Goal: Task Accomplishment & Management: Manage account settings

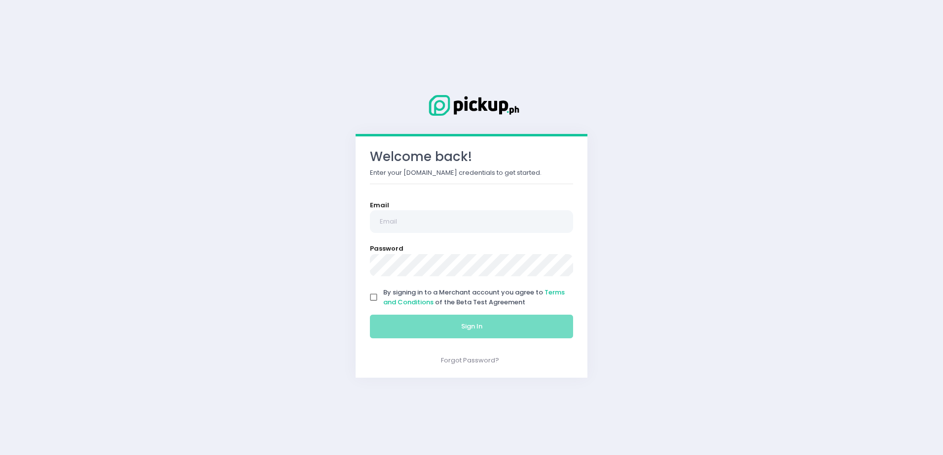
click at [376, 296] on input "By signing in to a Merchant account you agree to Terms and Conditions of the Be…" at bounding box center [373, 297] width 19 height 19
checkbox input "true"
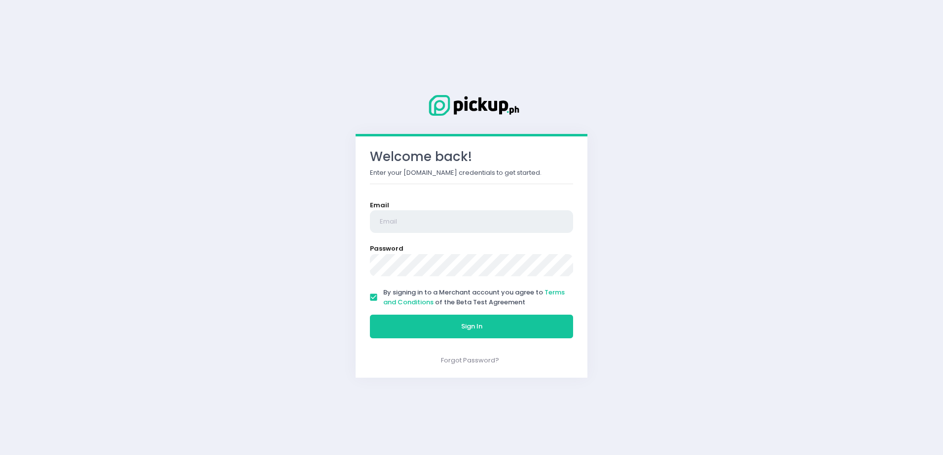
click at [420, 212] on input "email" at bounding box center [471, 221] width 203 height 23
paste input "hiroshinatama15@gmail.com"
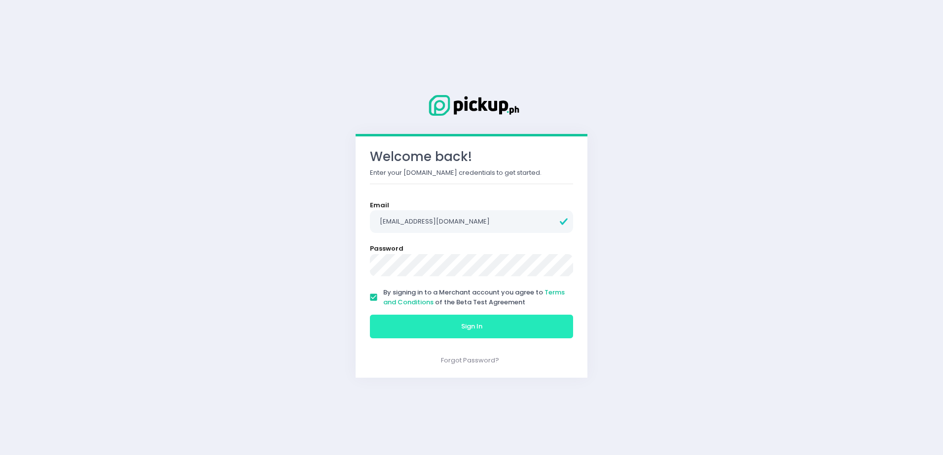
click at [456, 330] on button "Sign In" at bounding box center [471, 327] width 203 height 24
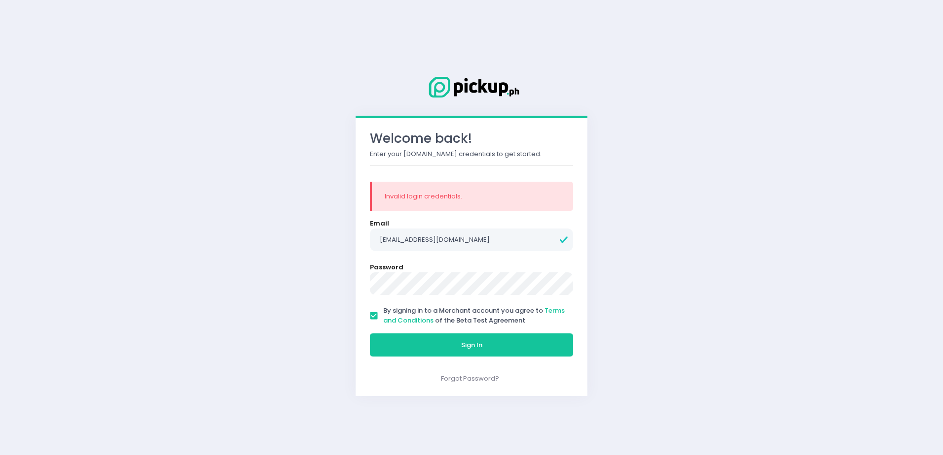
click at [425, 201] on div "Invalid login credentials." at bounding box center [472, 197] width 175 height 10
click at [405, 245] on input "hiroshinatama15@gmail.com" at bounding box center [471, 240] width 203 height 23
drag, startPoint x: 502, startPoint y: 236, endPoint x: 383, endPoint y: 239, distance: 119.3
click at [383, 239] on input "hiroshinatama15@gmail.com" at bounding box center [471, 240] width 203 height 23
type input "h"
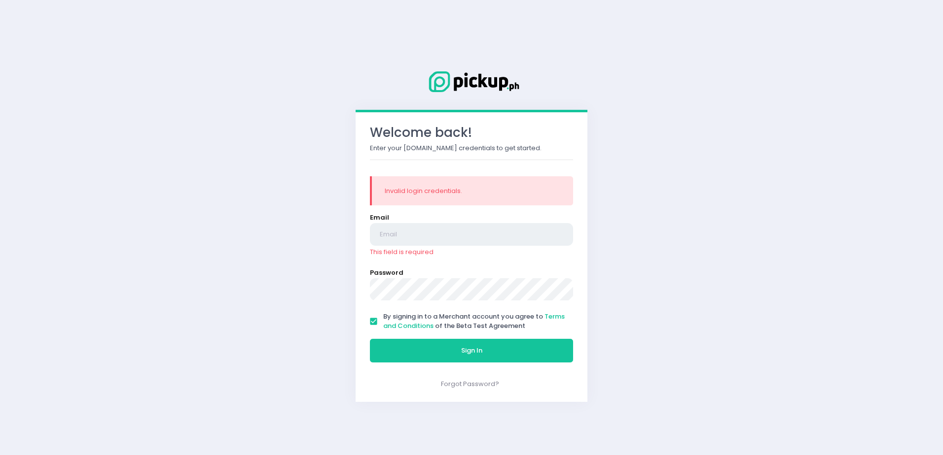
paste input "lachinescabgc@gmail.com"
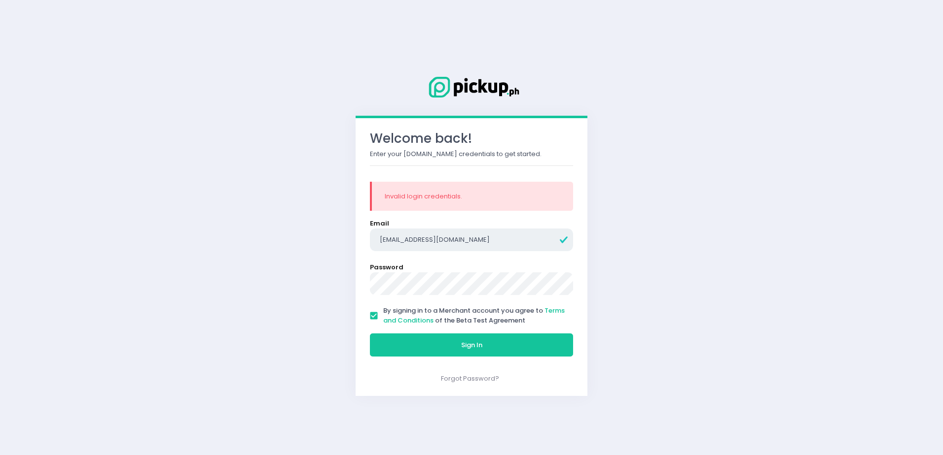
type input "lachinescabgc@gmail.com"
click at [321, 274] on div "Welcome back! Enter your Pickup.ph credentials to get started. Invalid login cr…" at bounding box center [471, 227] width 943 height 455
click at [479, 346] on span "Sign In" at bounding box center [471, 345] width 21 height 9
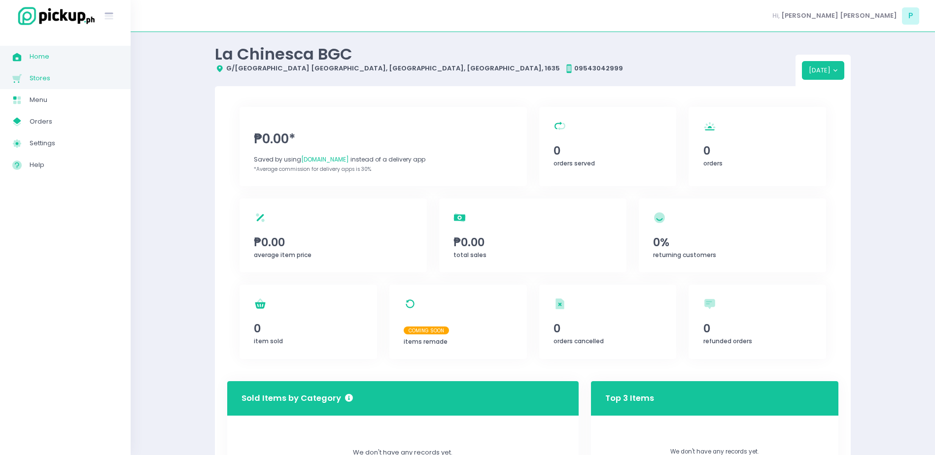
click at [32, 76] on span "Stores" at bounding box center [74, 78] width 89 height 13
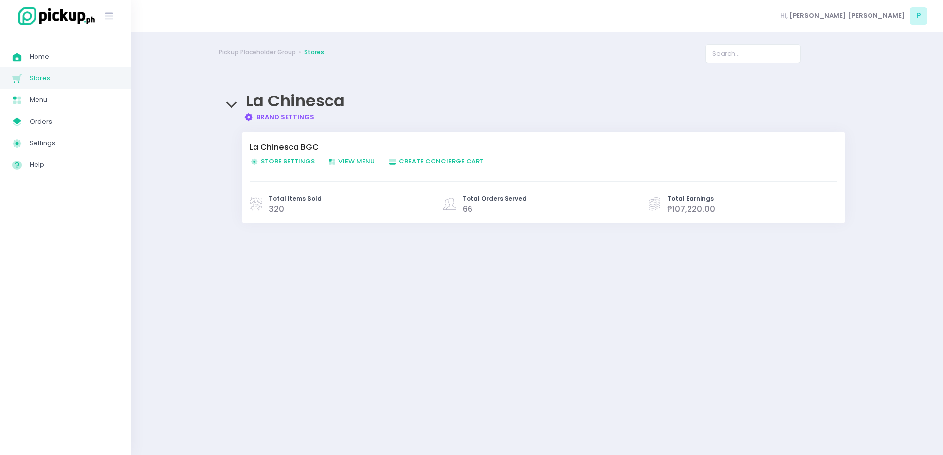
click at [217, 305] on div "Pickup Placeholder Group Stores La Chinesca Brand Settings Created with Sketch.…" at bounding box center [537, 243] width 661 height 399
click at [61, 121] on span "Orders" at bounding box center [74, 121] width 89 height 13
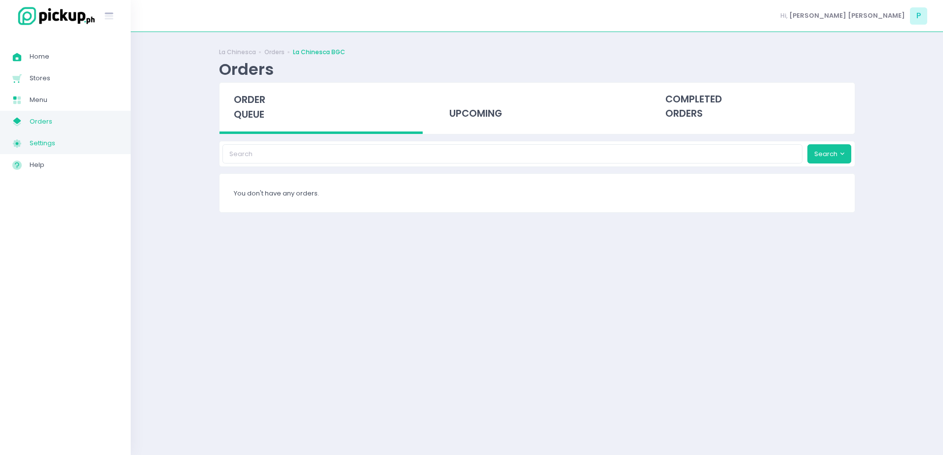
click at [52, 145] on span "Settings" at bounding box center [74, 143] width 89 height 13
select select "active"
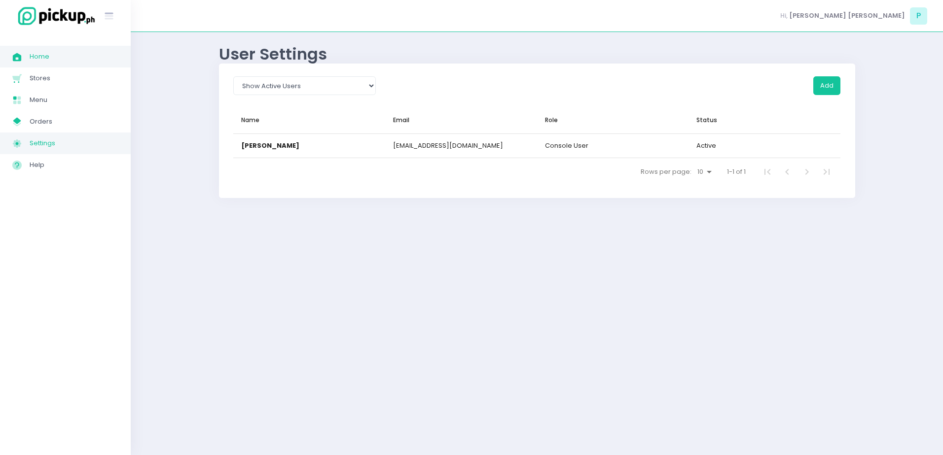
click at [31, 61] on span "Home" at bounding box center [74, 56] width 89 height 13
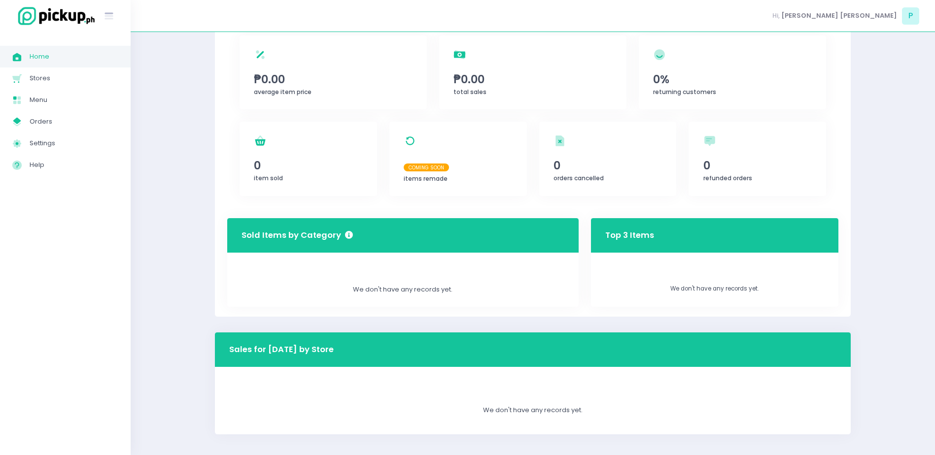
scroll to position [171, 0]
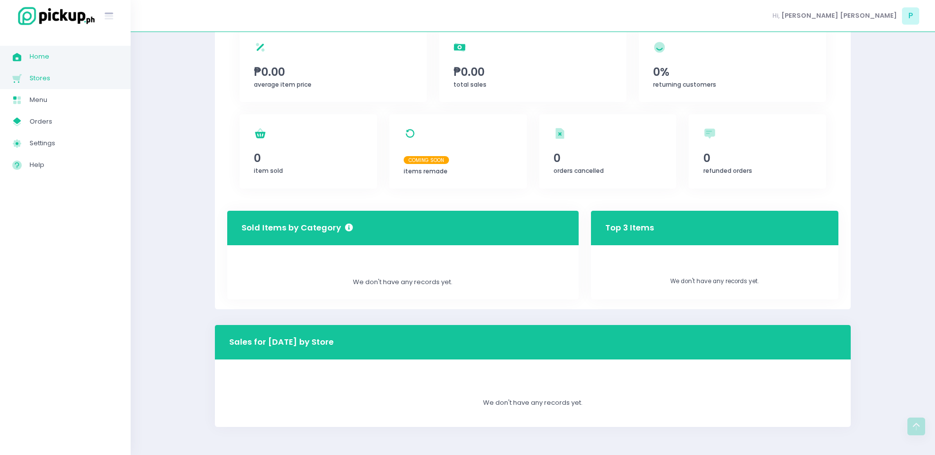
click at [60, 86] on link "Stores Created with Sketch. Stores" at bounding box center [65, 79] width 131 height 22
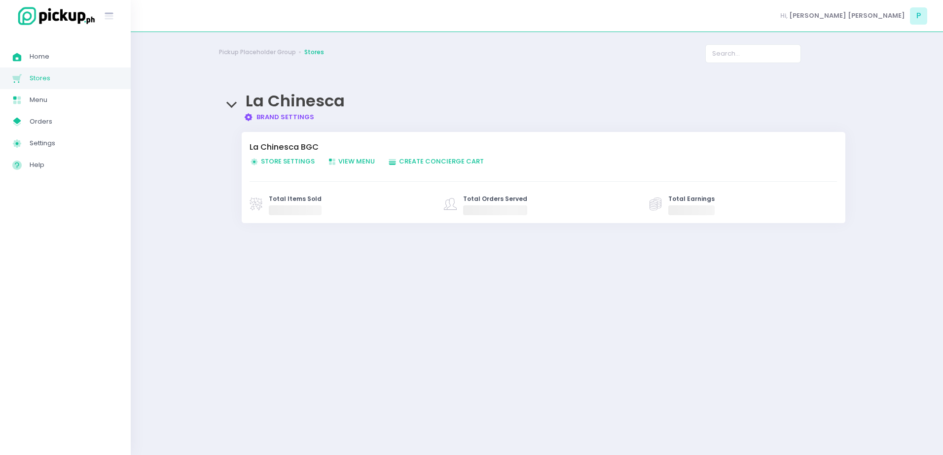
click at [284, 164] on span "Store Settings Created with Sketch. Store Settings" at bounding box center [281, 161] width 65 height 9
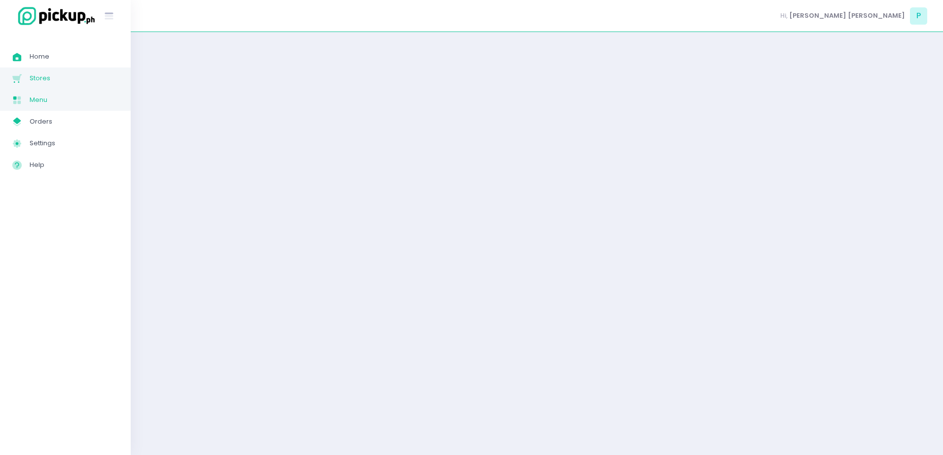
click at [58, 101] on span "Menu" at bounding box center [74, 100] width 89 height 13
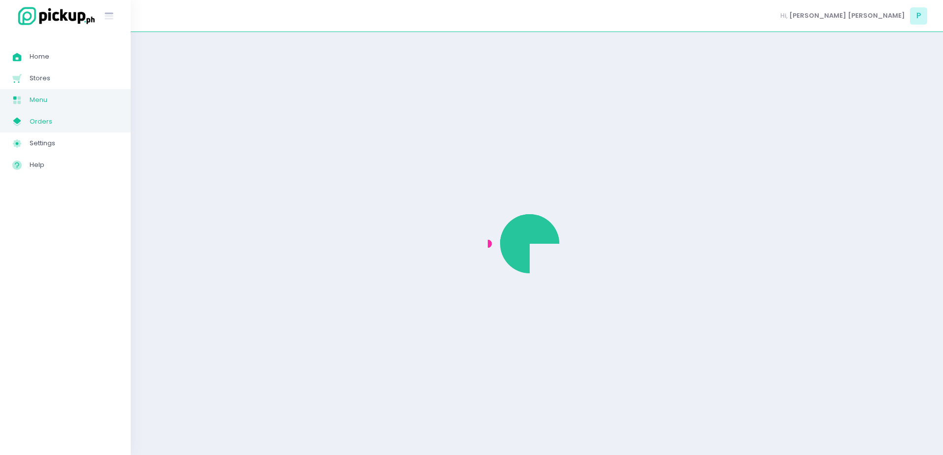
click at [77, 126] on span "Orders" at bounding box center [74, 121] width 89 height 13
click at [59, 144] on span "Settings" at bounding box center [74, 143] width 89 height 13
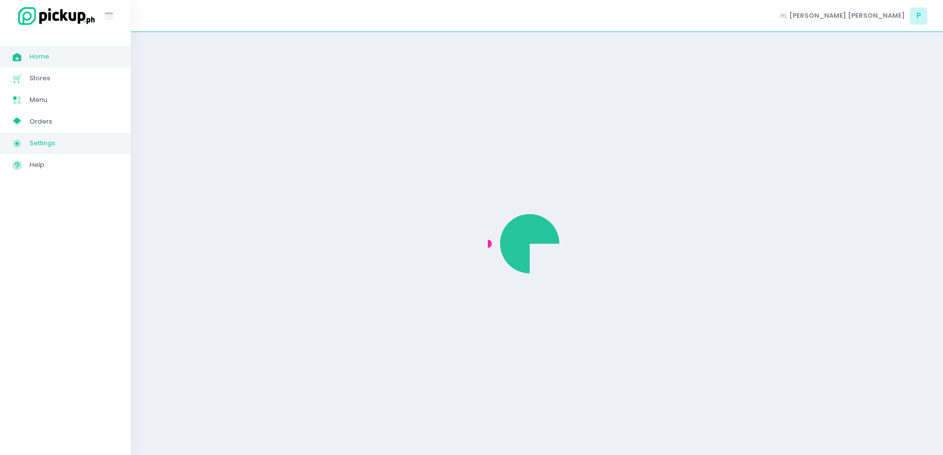
click at [70, 58] on span "Home" at bounding box center [74, 56] width 89 height 13
